Goal: Task Accomplishment & Management: Use online tool/utility

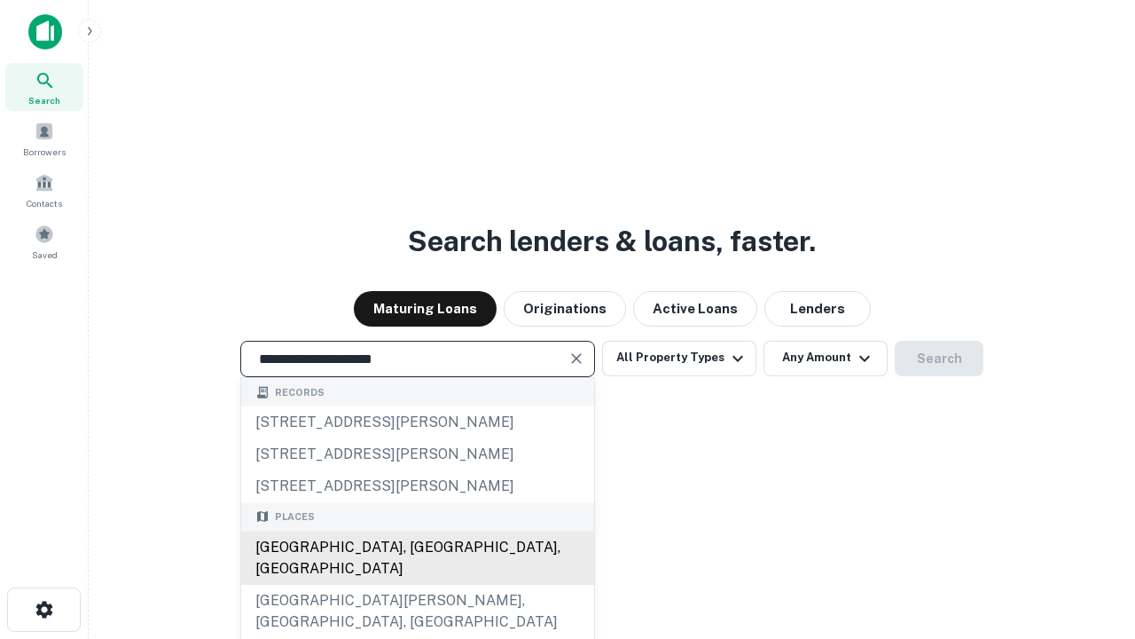
click at [417, 585] on div "[GEOGRAPHIC_DATA], [GEOGRAPHIC_DATA], [GEOGRAPHIC_DATA]" at bounding box center [417, 557] width 353 height 53
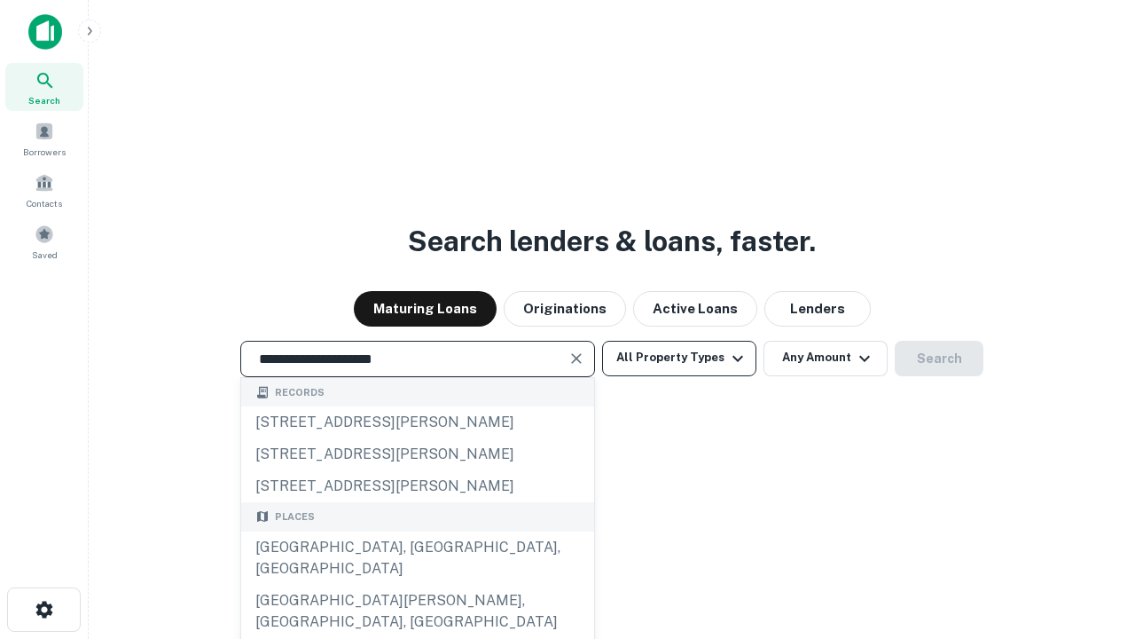
type input "**********"
click at [679, 357] on button "All Property Types" at bounding box center [679, 358] width 154 height 35
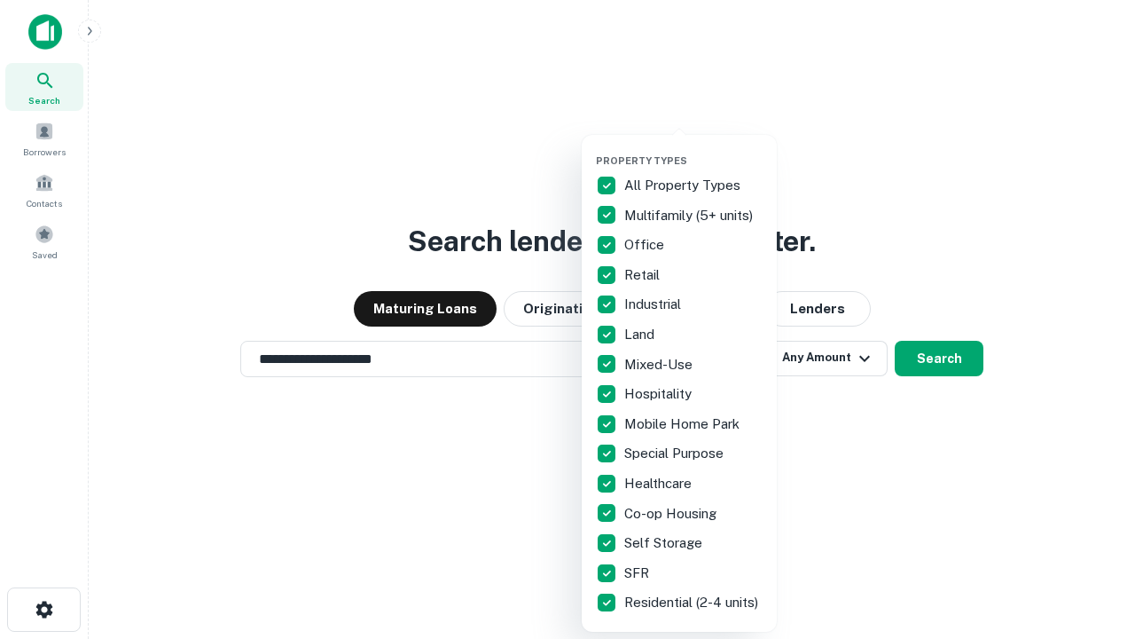
click at [694, 149] on button "button" at bounding box center [693, 149] width 195 height 1
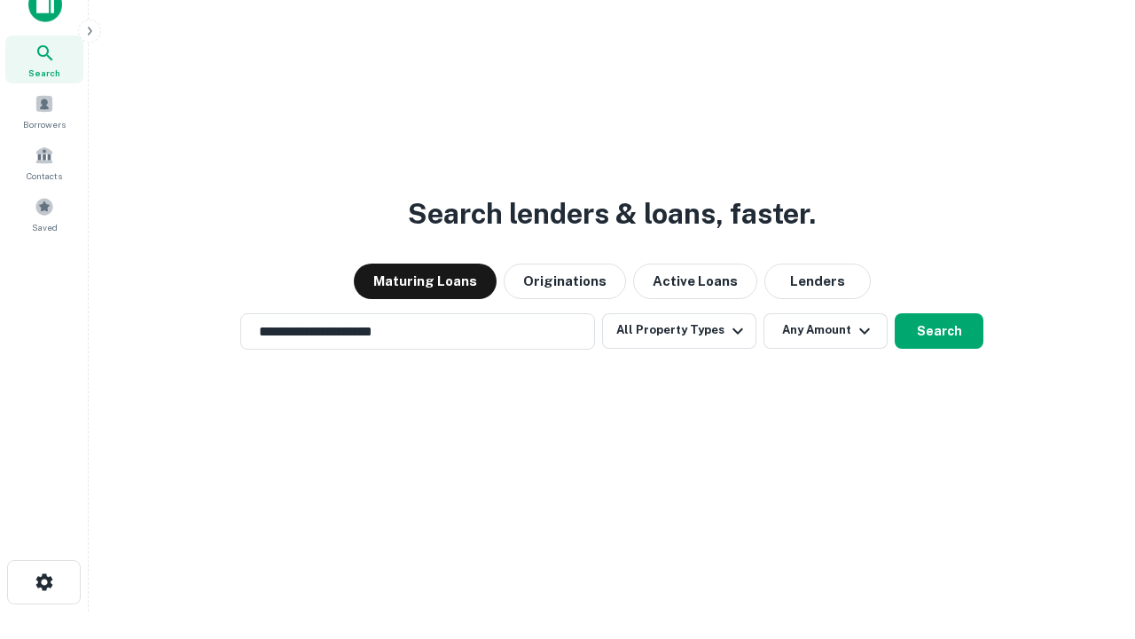
scroll to position [11, 214]
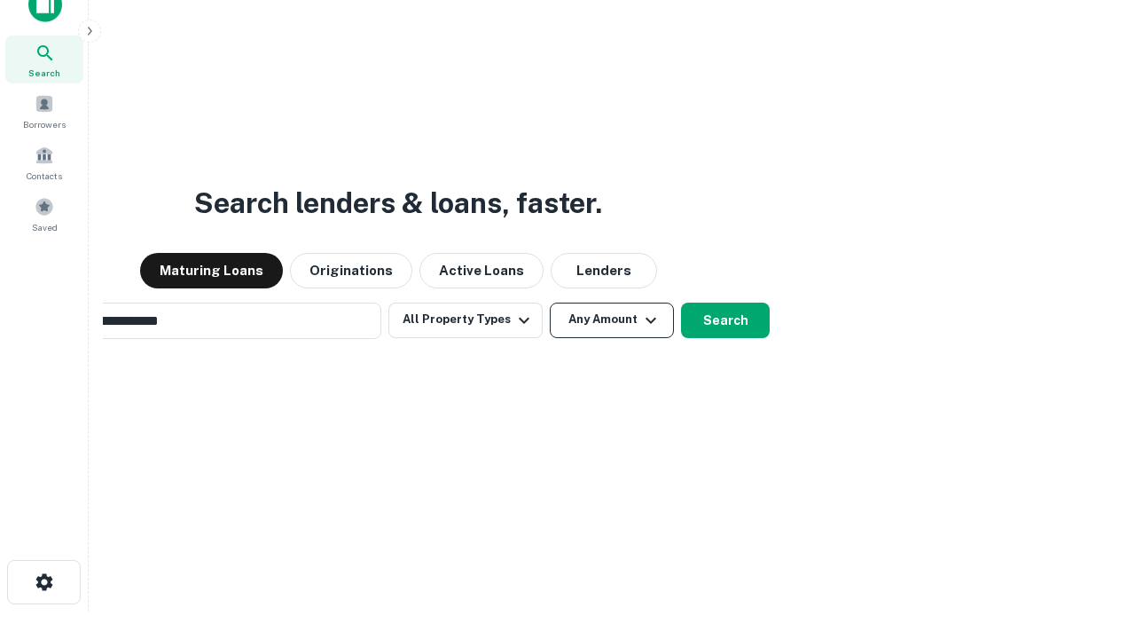
click at [550, 302] on button "Any Amount" at bounding box center [612, 319] width 124 height 35
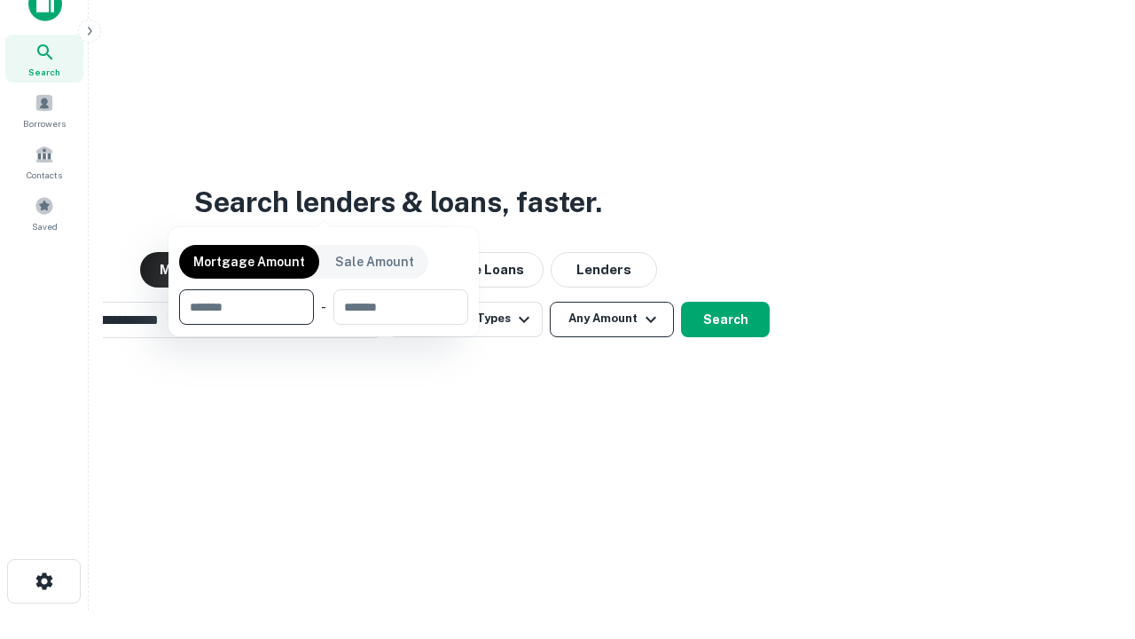
scroll to position [128, 502]
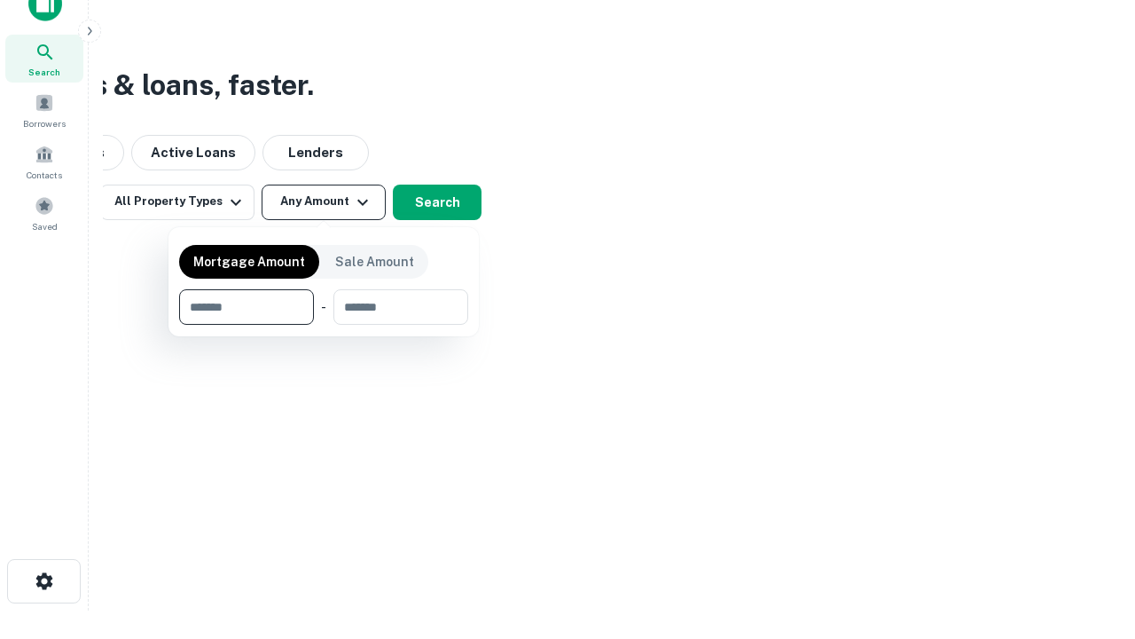
type input "*******"
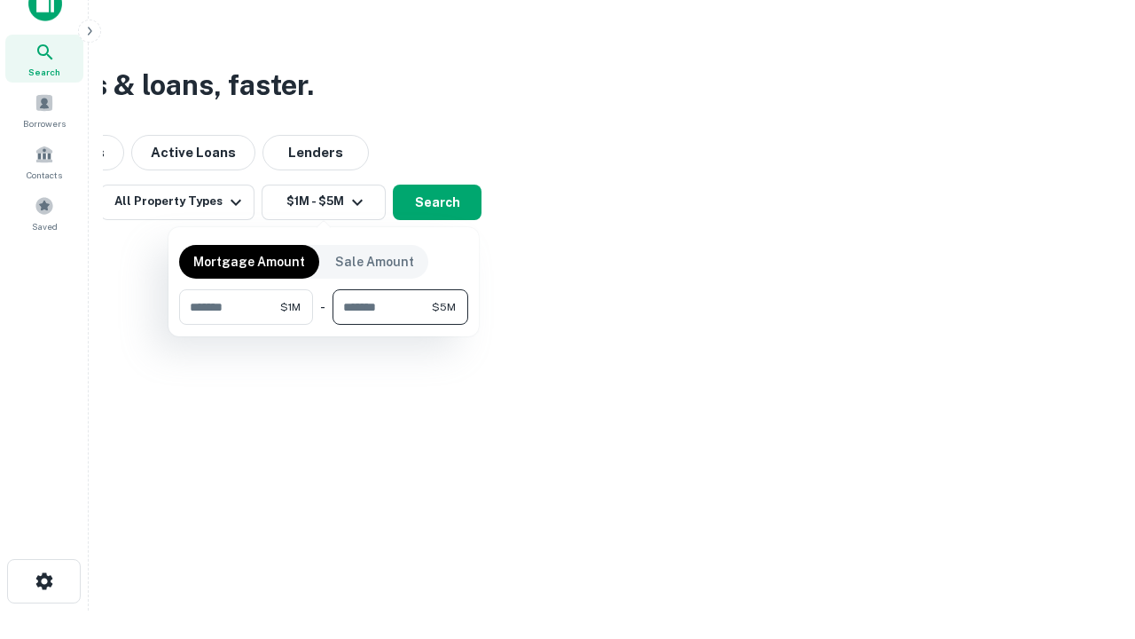
type input "*******"
click at [324, 325] on button "button" at bounding box center [323, 325] width 289 height 1
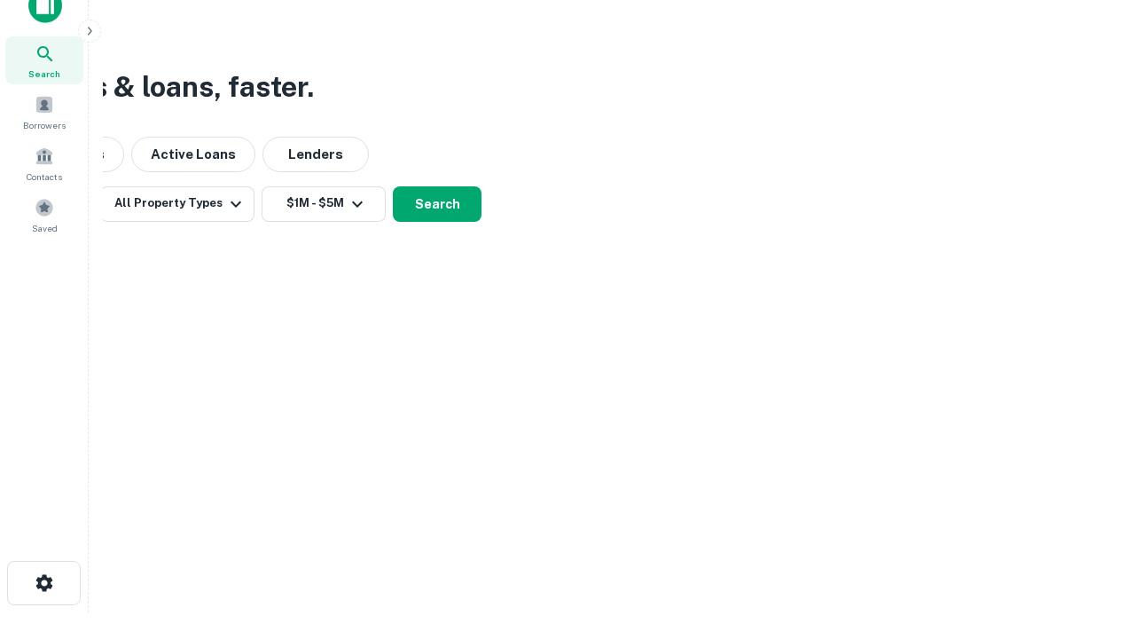
scroll to position [11, 327]
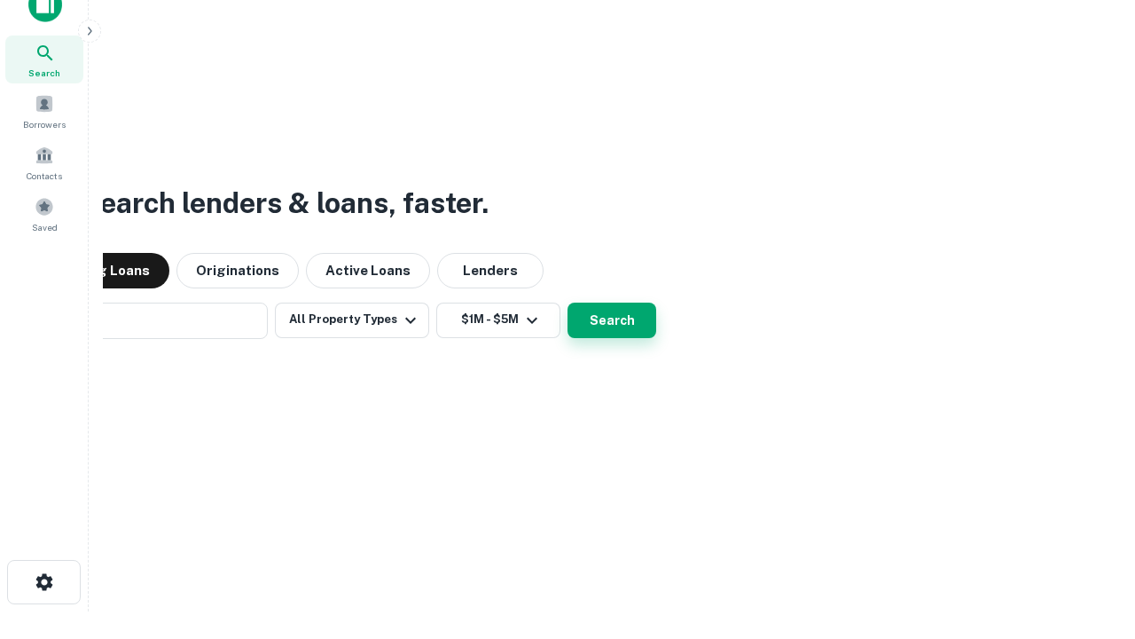
click at [568, 302] on button "Search" at bounding box center [612, 319] width 89 height 35
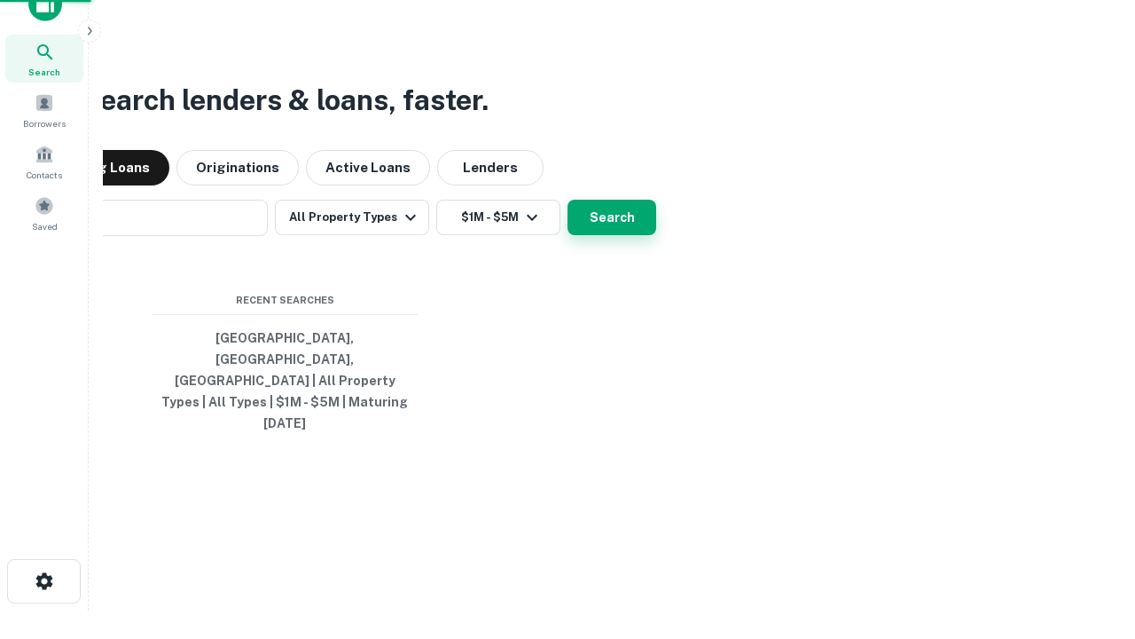
scroll to position [47, 502]
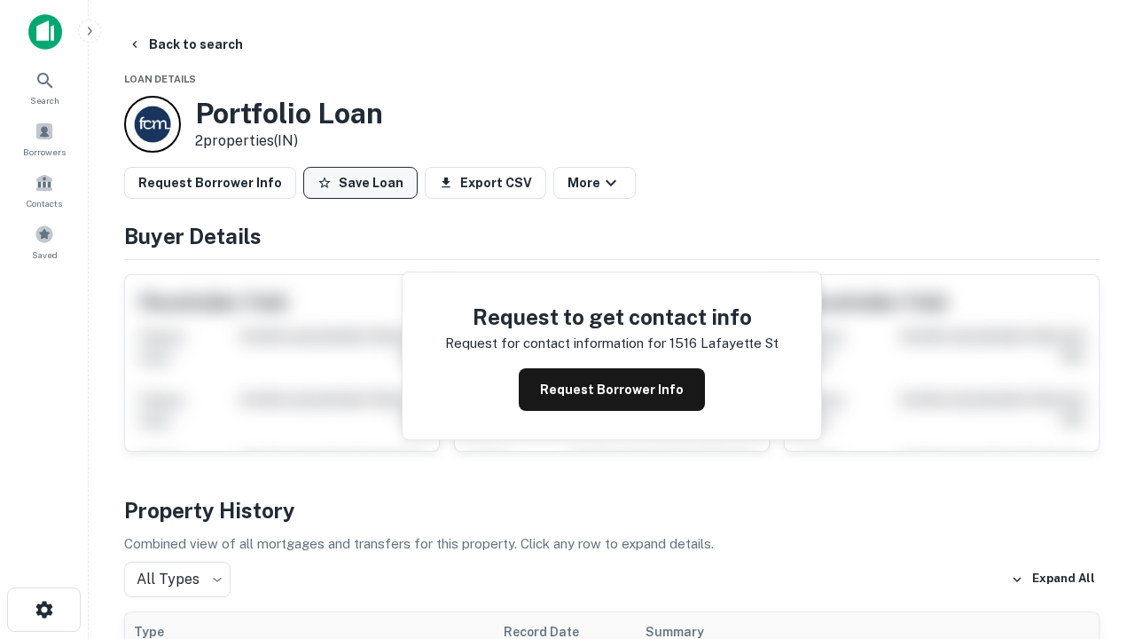
click at [360, 183] on button "Save Loan" at bounding box center [360, 183] width 114 height 32
click at [365, 183] on button "Loan Saved" at bounding box center [364, 183] width 122 height 32
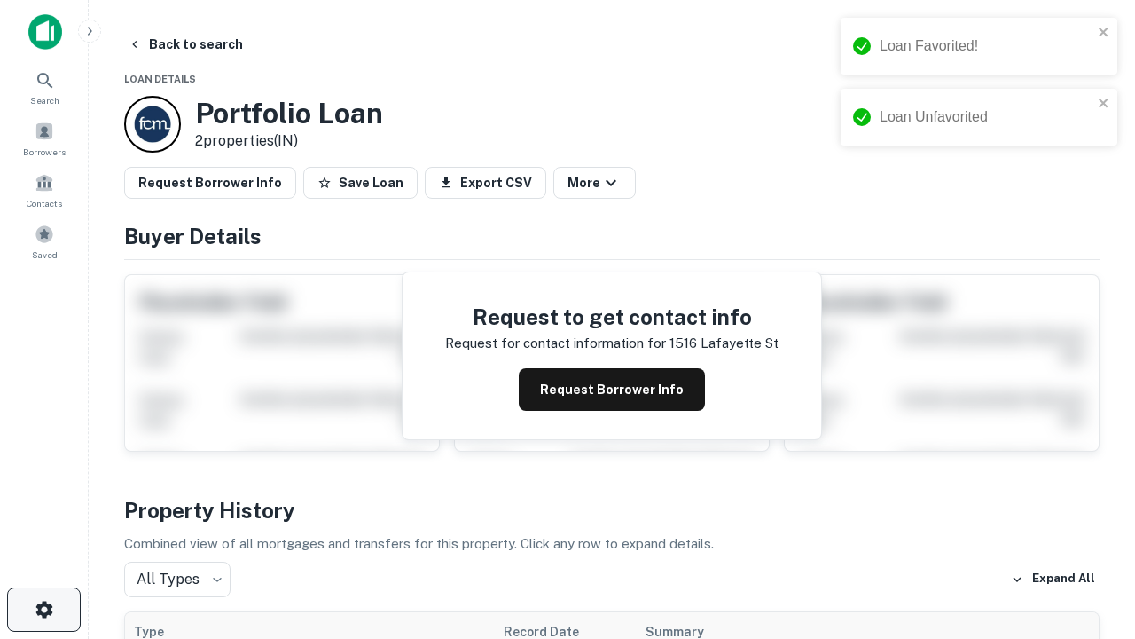
click at [43, 609] on icon "button" at bounding box center [44, 609] width 21 height 21
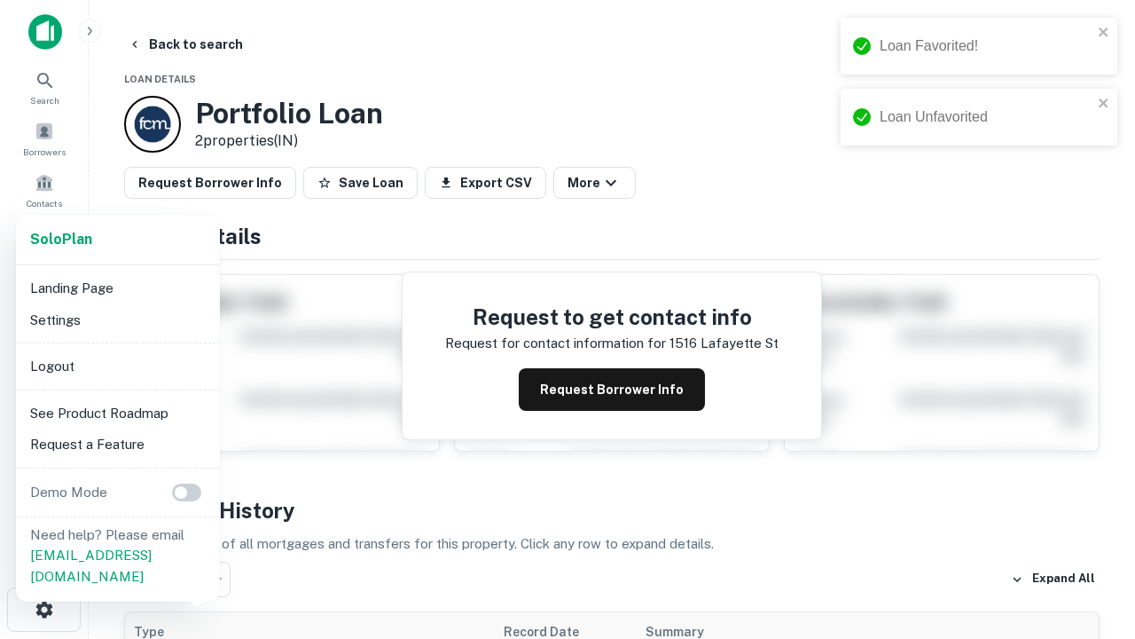
click at [117, 365] on li "Logout" at bounding box center [118, 366] width 190 height 32
